Goal: Navigation & Orientation: Find specific page/section

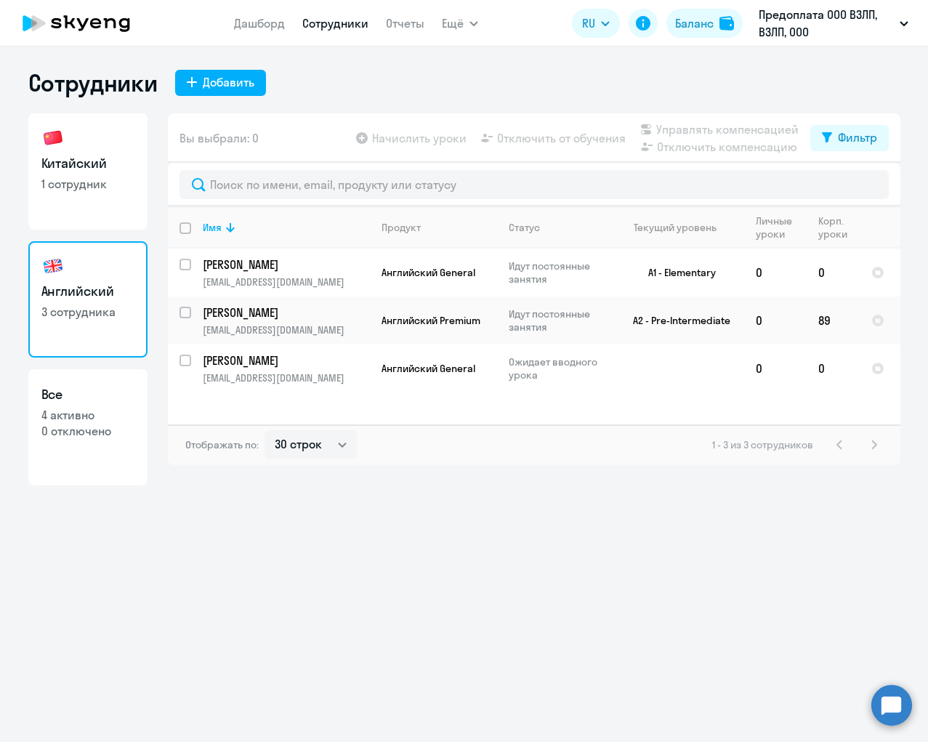
select select "30"
click at [369, 82] on div "Сотрудники Добавить" at bounding box center [464, 82] width 872 height 29
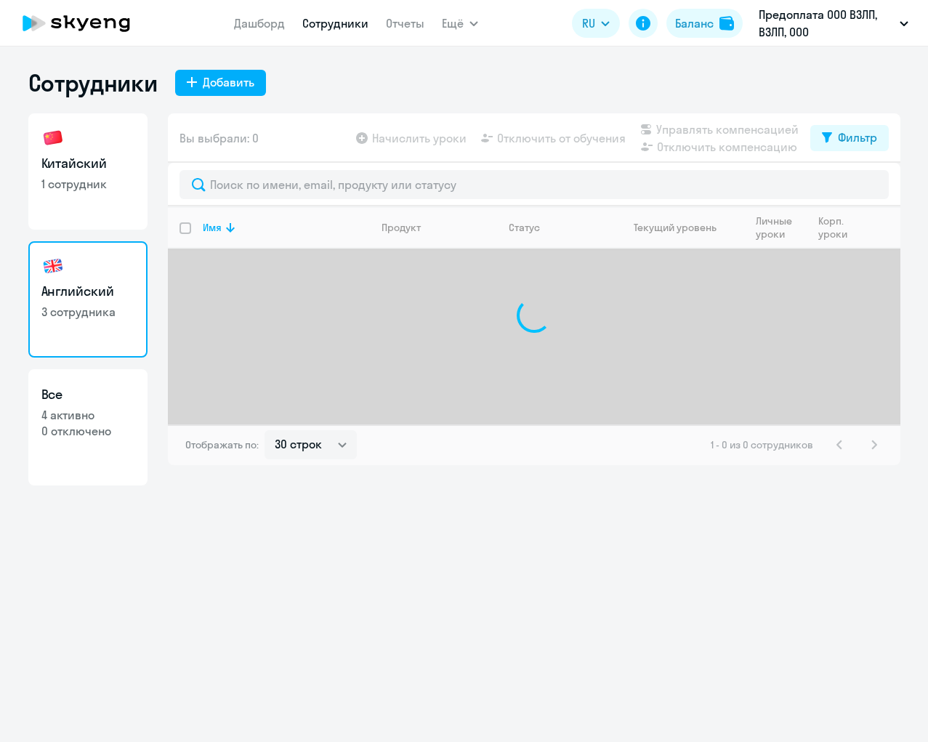
select select "30"
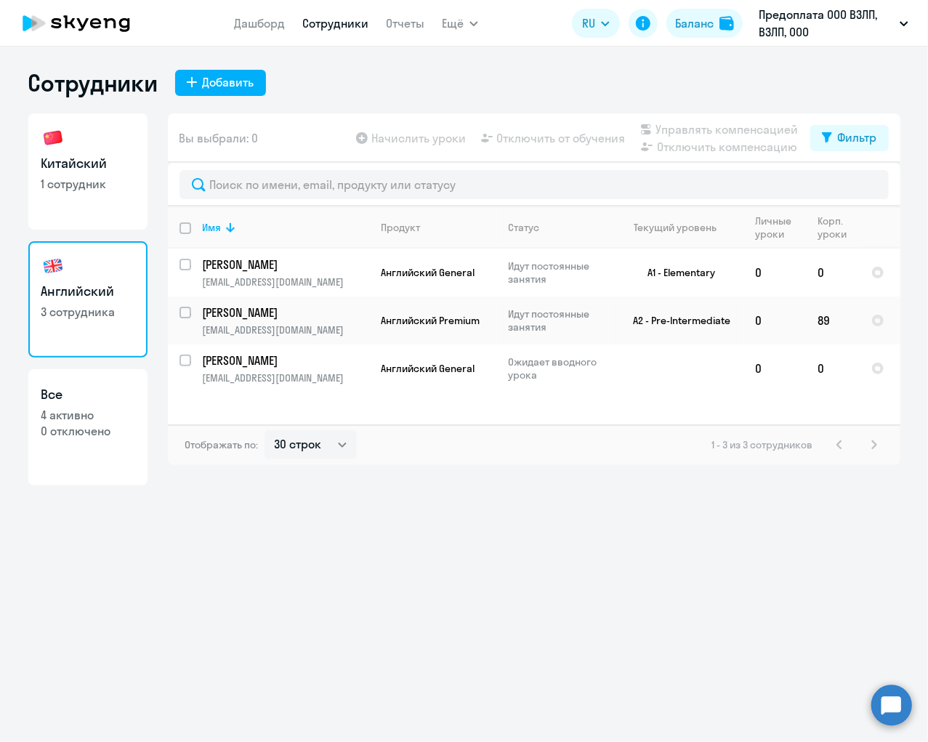
click at [302, 88] on div "Сотрудники Добавить" at bounding box center [464, 82] width 872 height 29
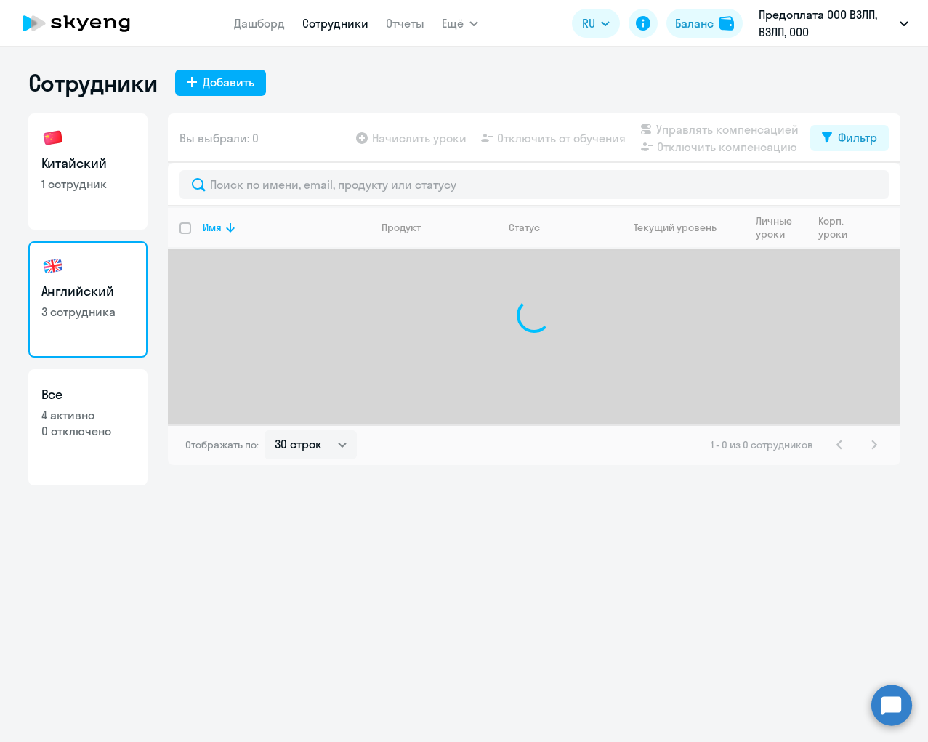
select select "30"
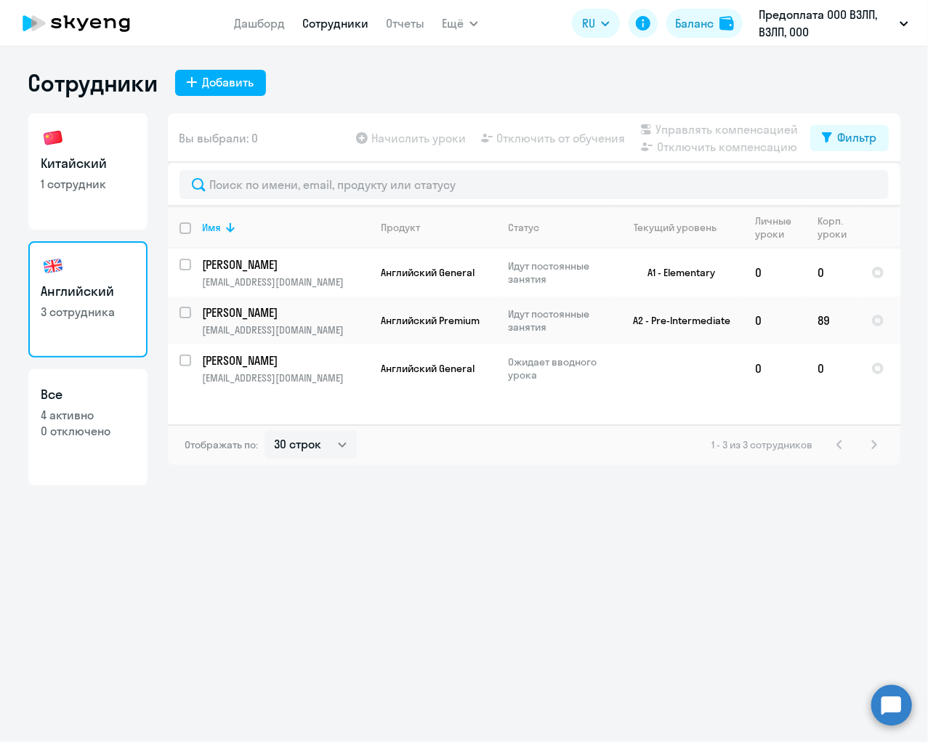
click at [80, 23] on icon at bounding box center [83, 24] width 12 height 12
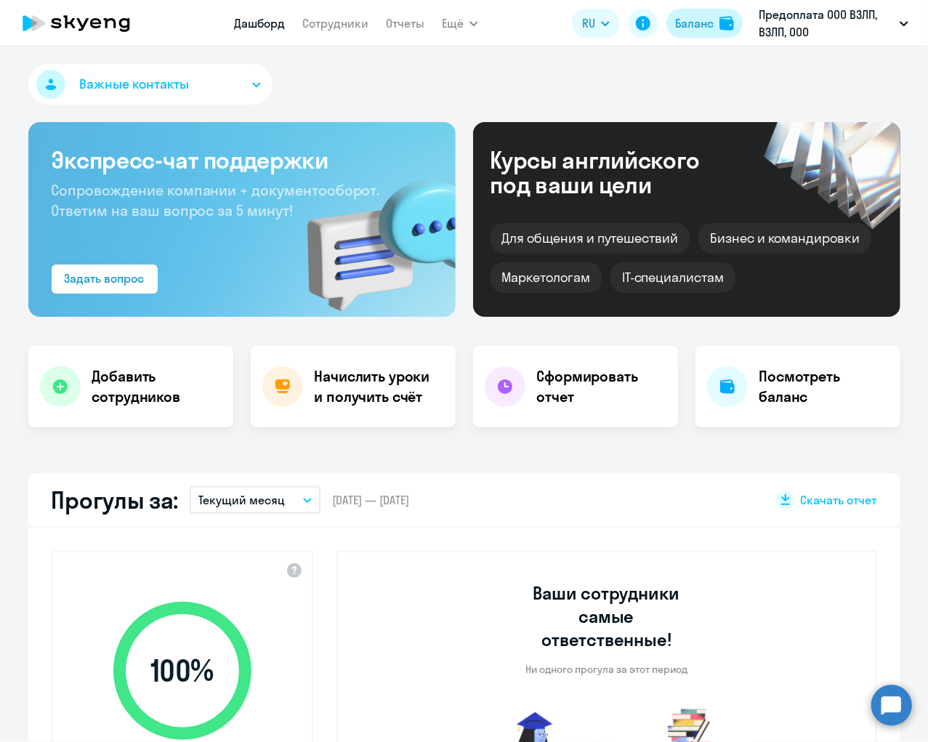
click at [706, 23] on div "Баланс" at bounding box center [694, 23] width 38 height 17
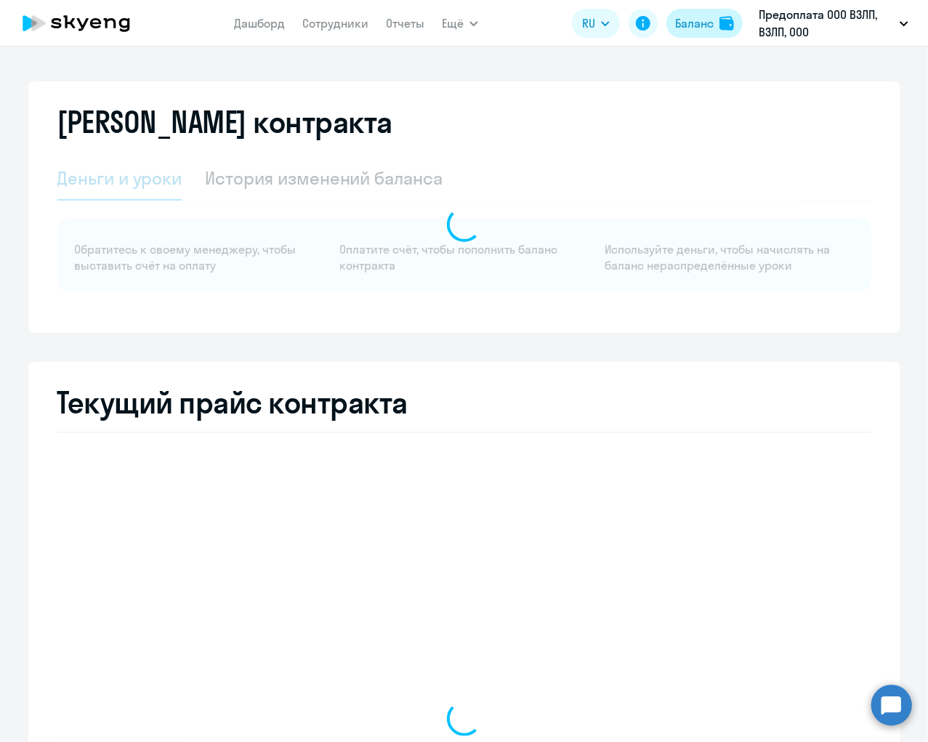
select select "english_adult_not_native_speaker"
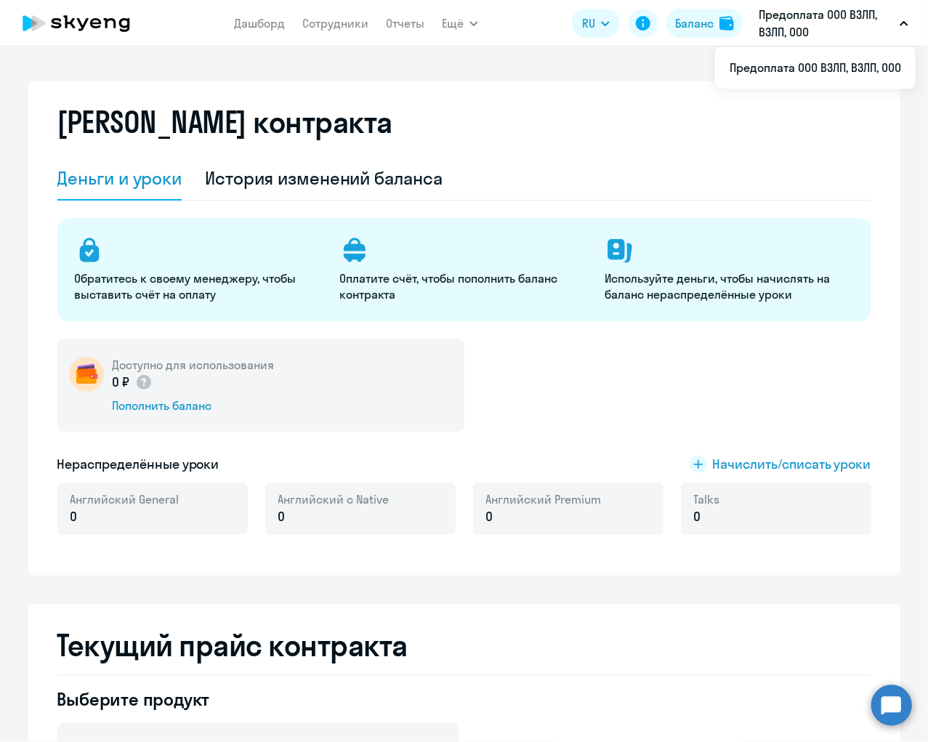
click at [816, 17] on p "Предоплата ООО ВЗЛП, ВЗЛП, ООО" at bounding box center [825, 23] width 135 height 35
click at [459, 27] on span "Ещё" at bounding box center [453, 23] width 22 height 17
click at [89, 31] on icon at bounding box center [76, 23] width 128 height 36
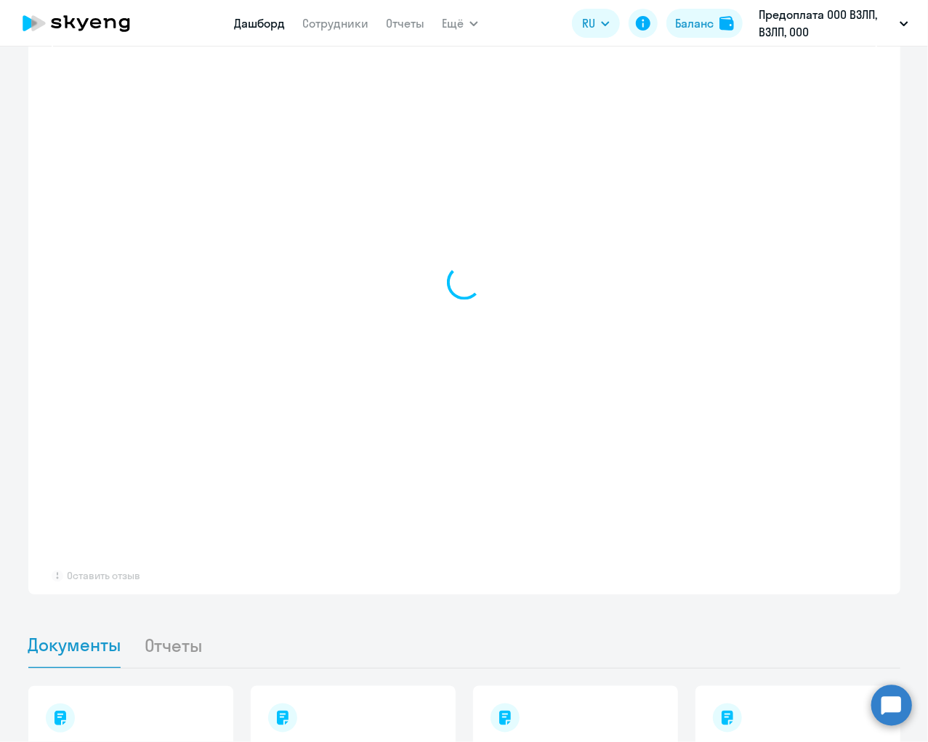
select select "30"
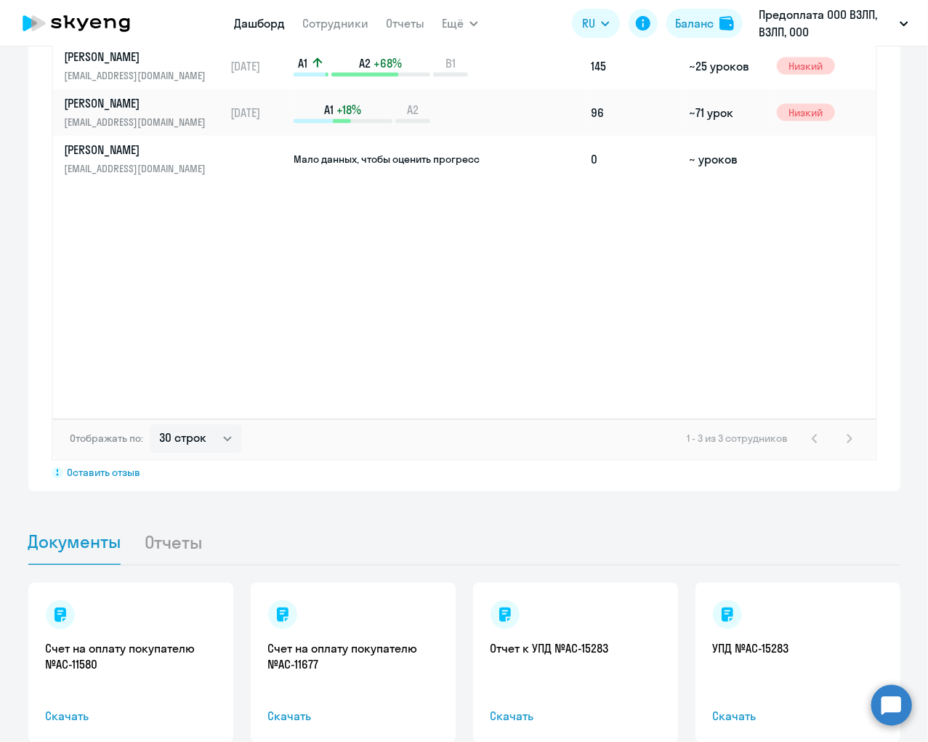
scroll to position [1141, 0]
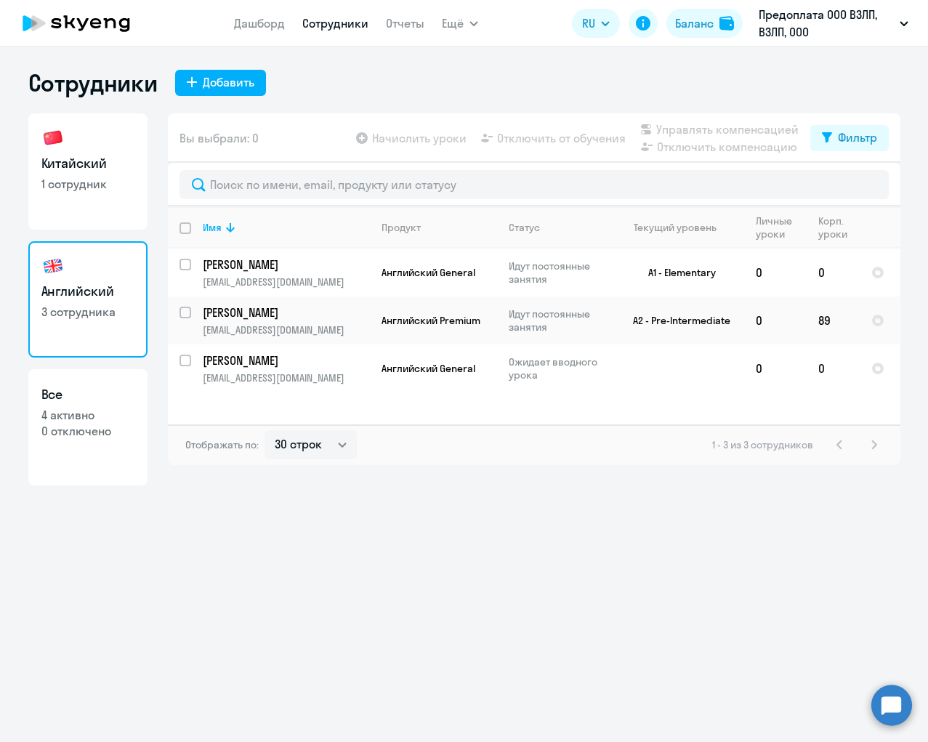
select select "30"
click at [359, 49] on div "Сотрудники Добавить Китайский 1 сотрудник Английский 3 сотрудника Все 4 активно…" at bounding box center [464, 393] width 928 height 695
select select "30"
